Goal: Information Seeking & Learning: Learn about a topic

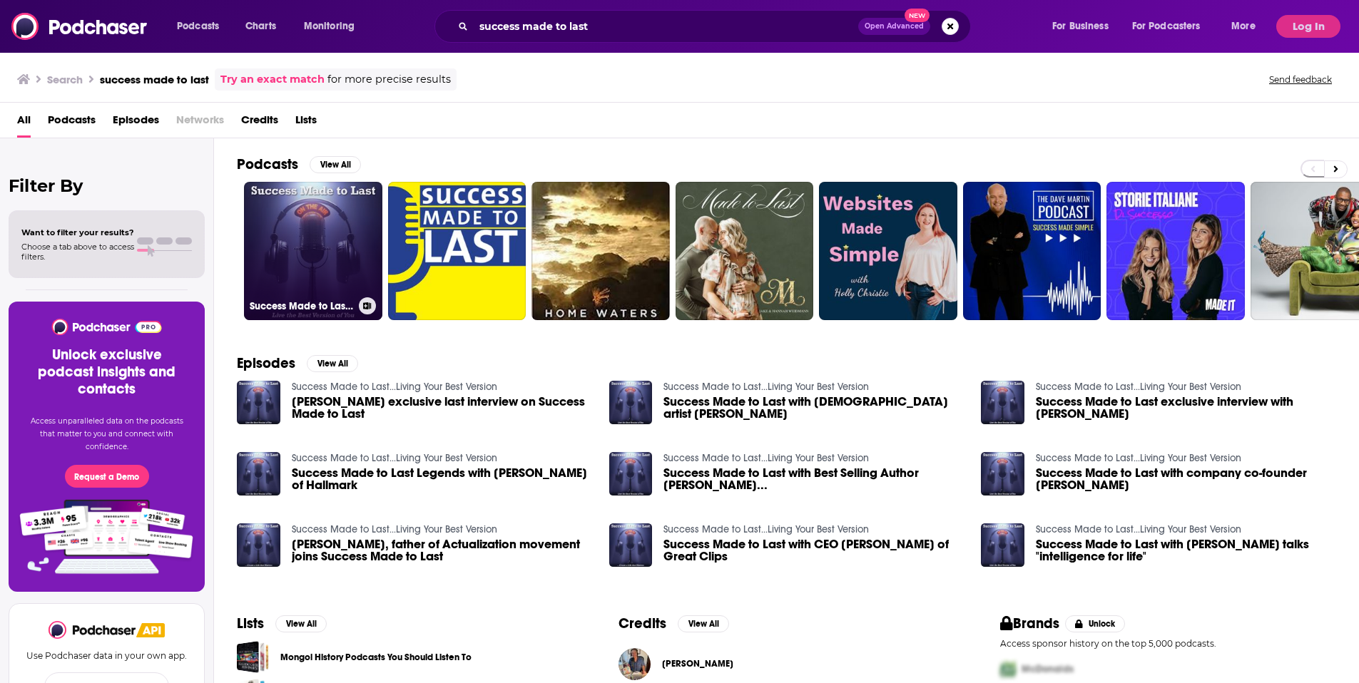
click at [302, 244] on link "Success Made to Last...Living Your Best Version" at bounding box center [313, 251] width 138 height 138
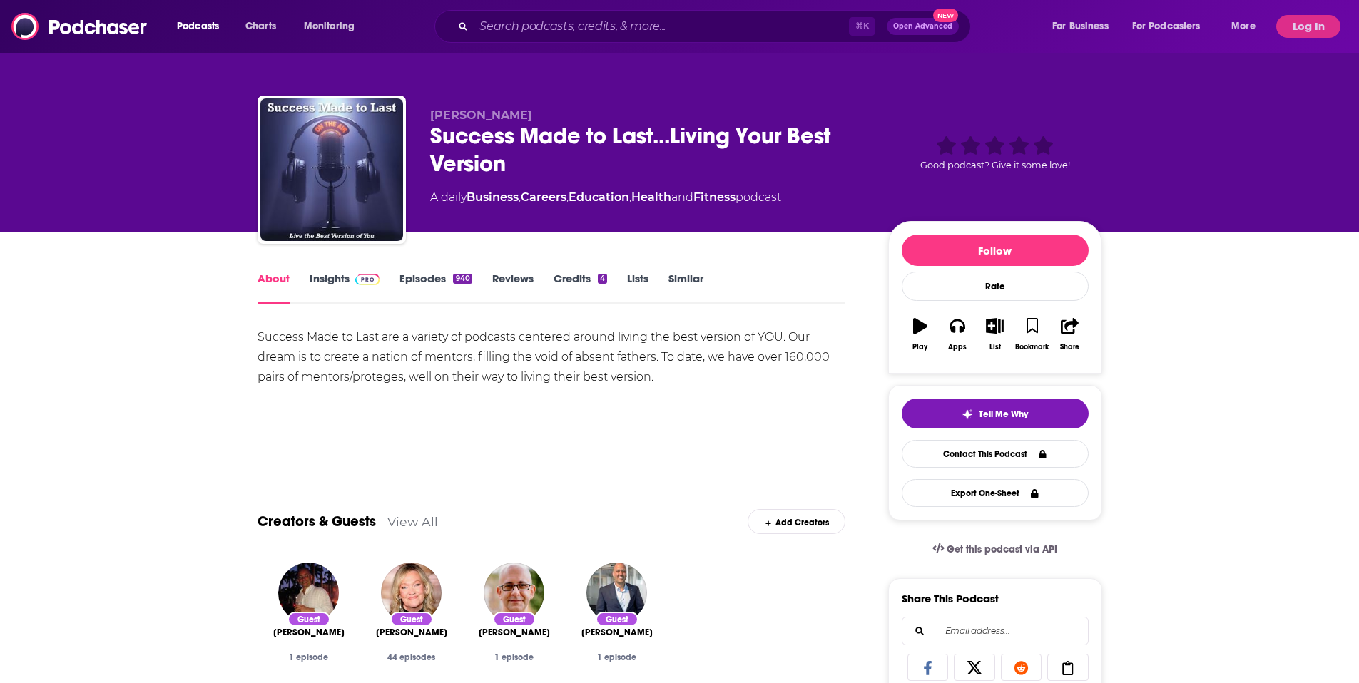
click at [328, 285] on link "Insights" at bounding box center [345, 288] width 71 height 33
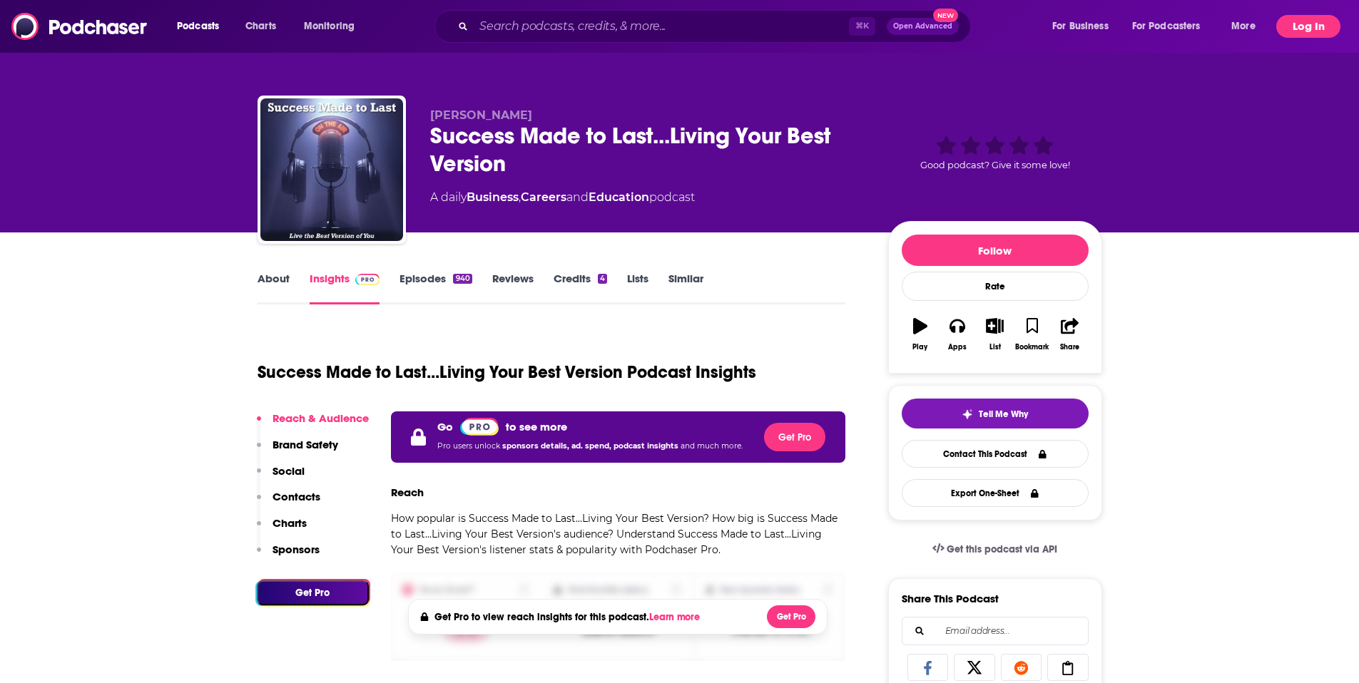
click at [1306, 21] on button "Log In" at bounding box center [1308, 26] width 64 height 23
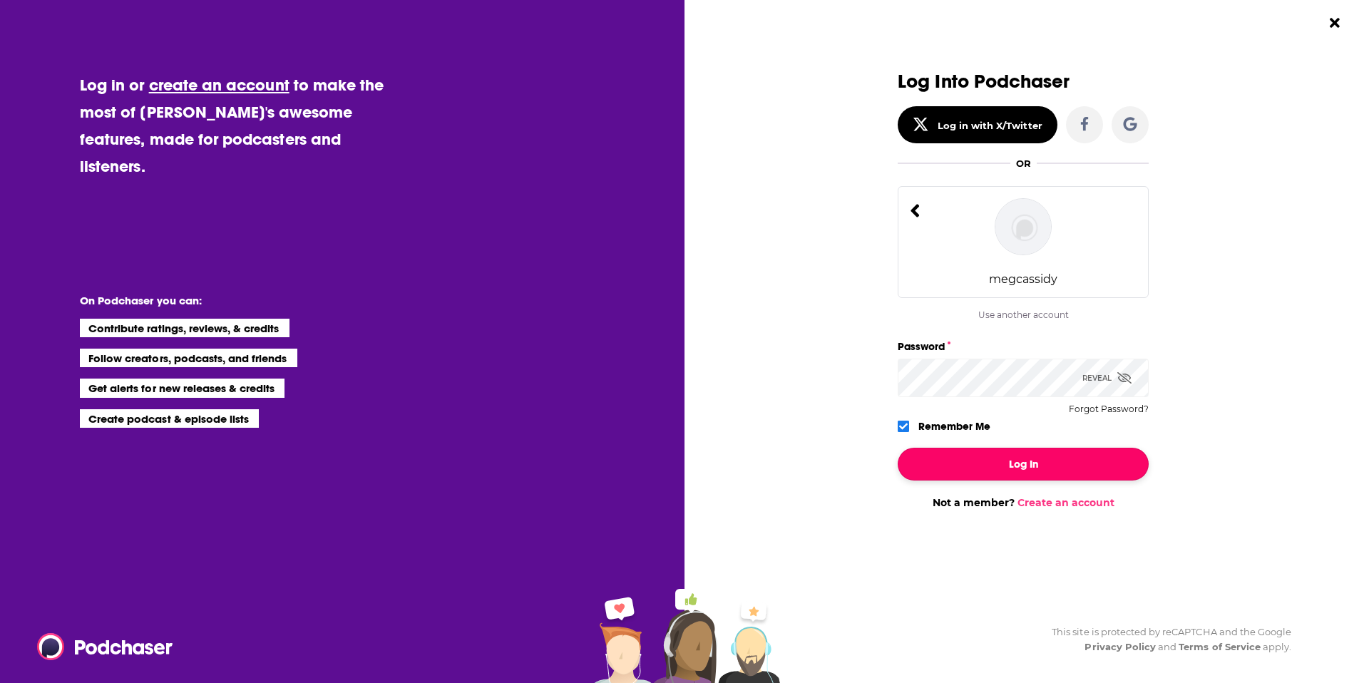
click at [986, 466] on button "Log In" at bounding box center [1023, 464] width 251 height 33
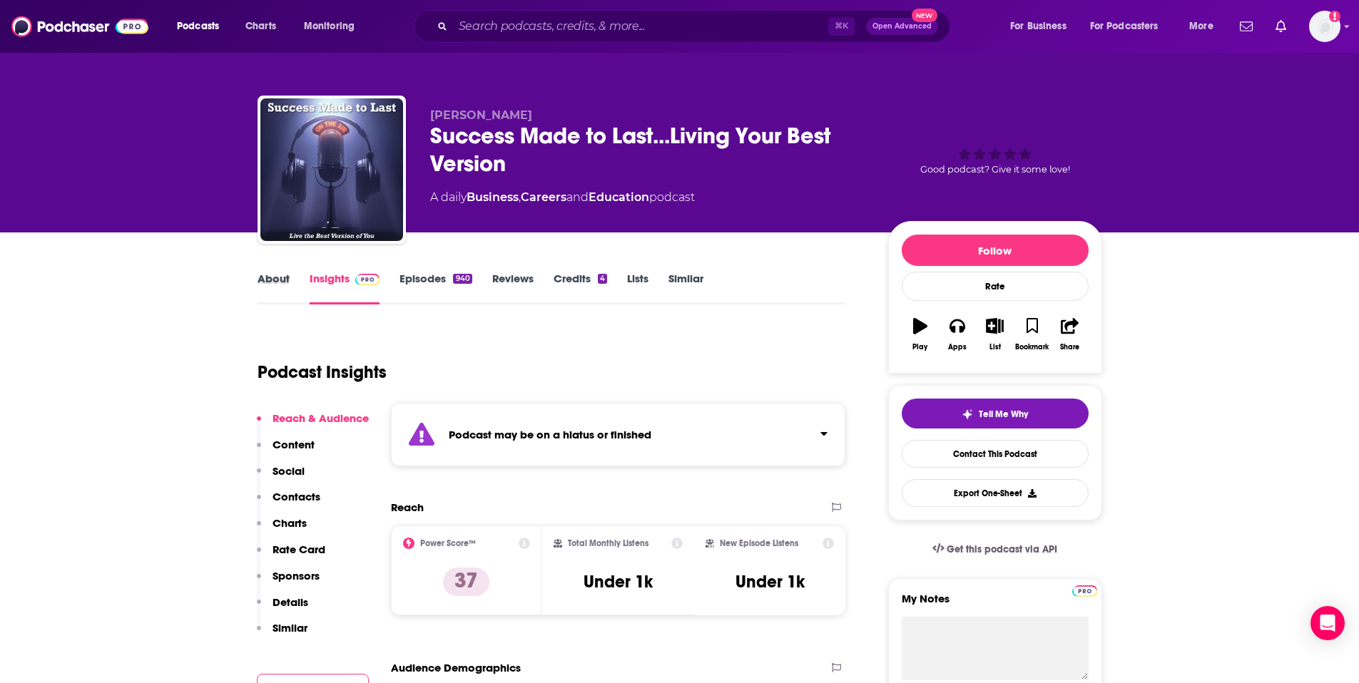
click at [292, 282] on div "About" at bounding box center [283, 288] width 52 height 33
click at [285, 280] on link "About" at bounding box center [273, 288] width 32 height 33
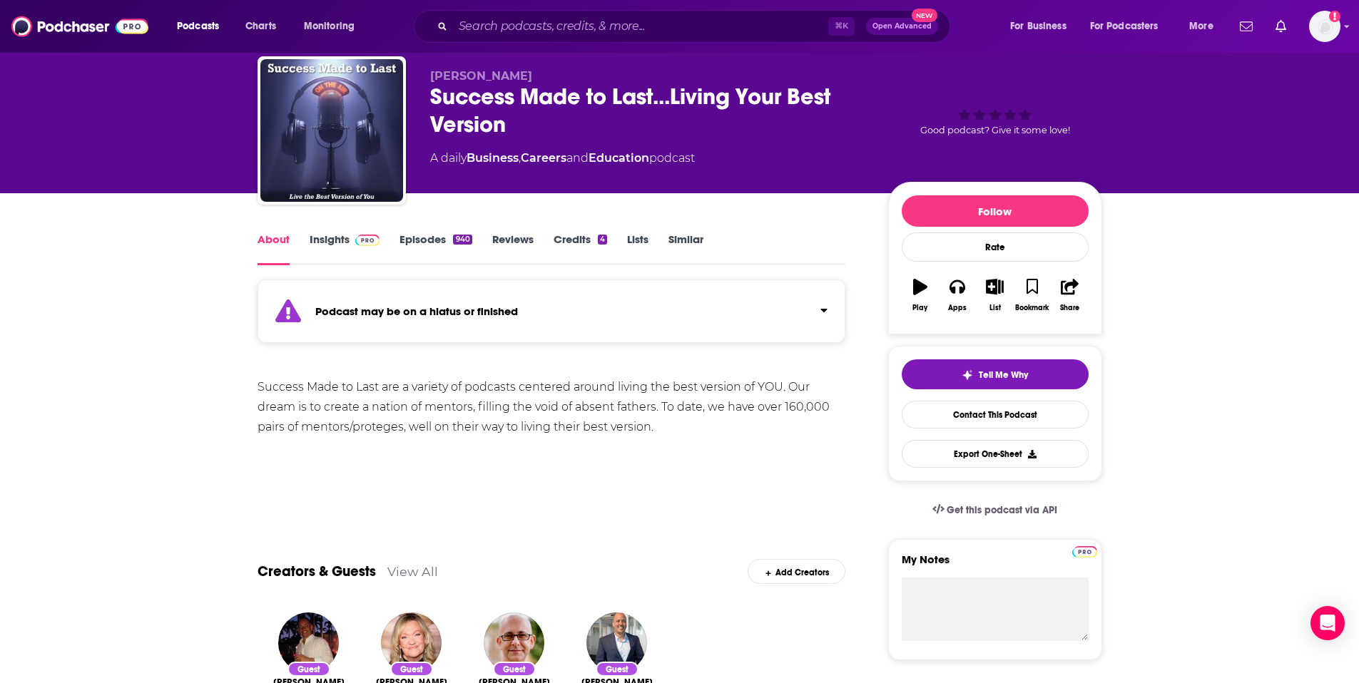
scroll to position [113, 0]
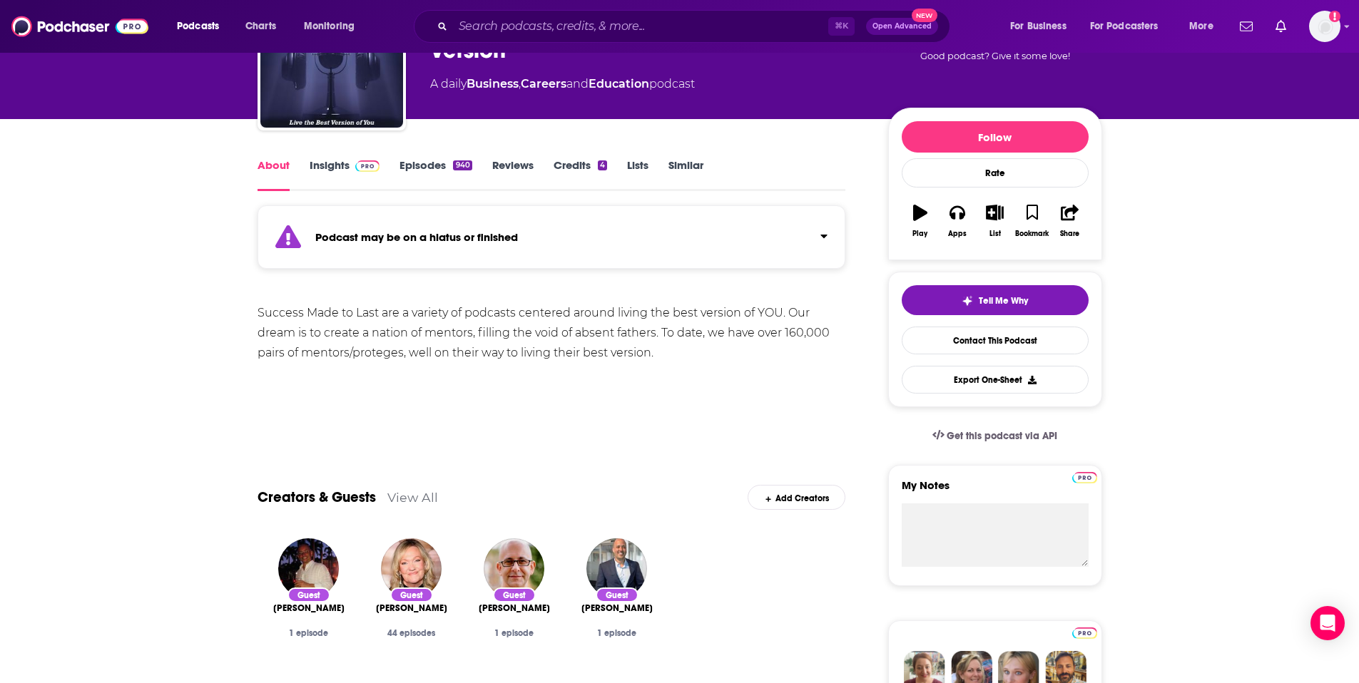
click at [569, 175] on link "Credits 4" at bounding box center [579, 174] width 53 height 33
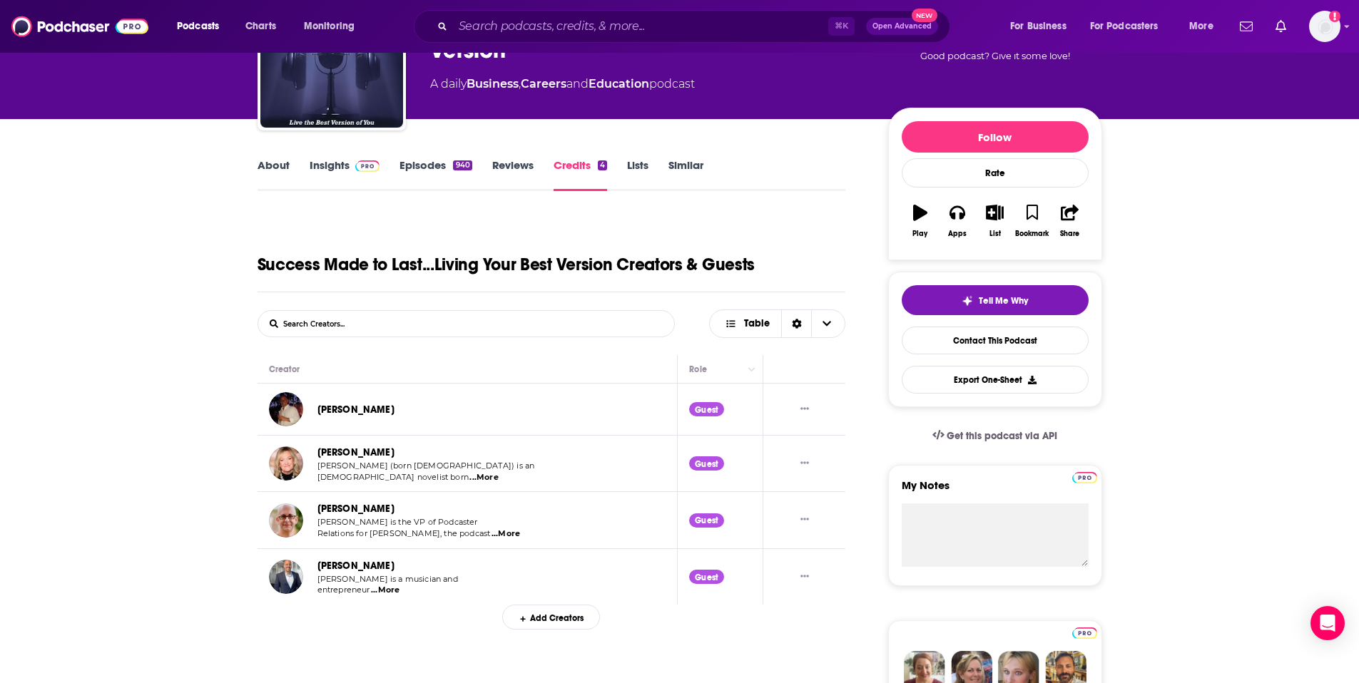
scroll to position [152, 0]
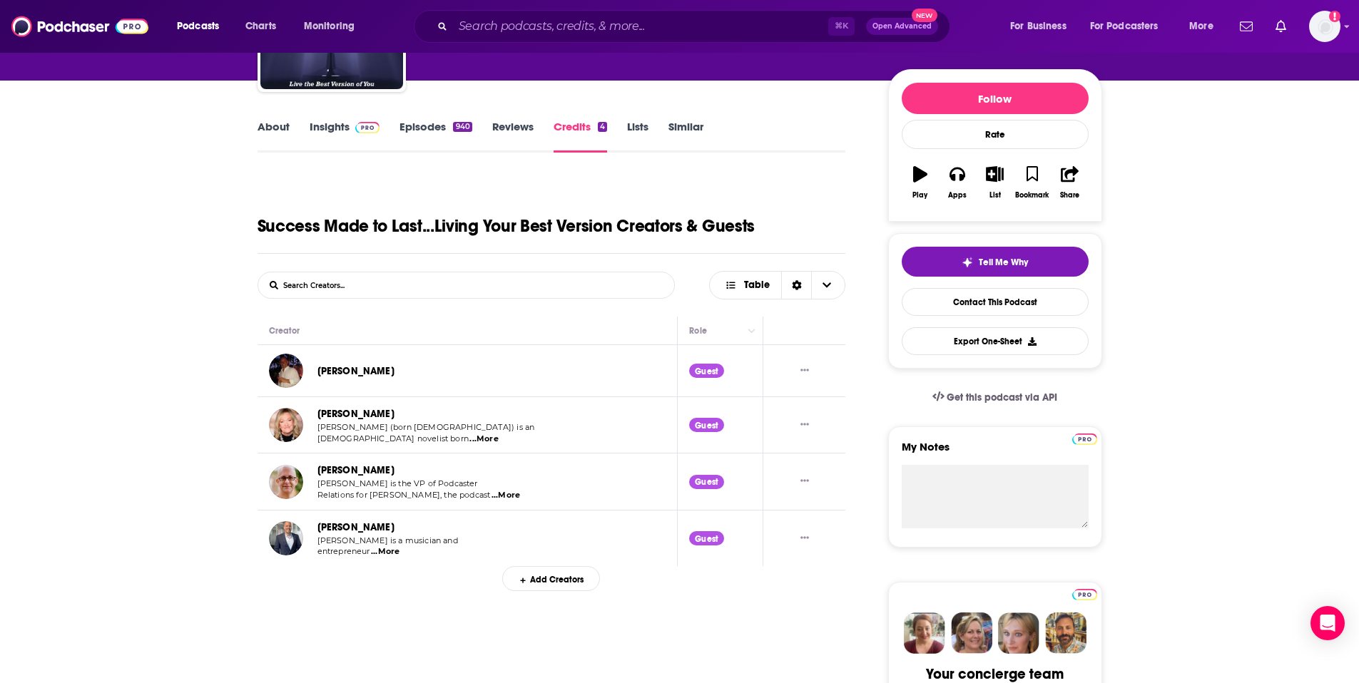
click at [337, 128] on link "Insights" at bounding box center [345, 136] width 71 height 33
